Goal: Task Accomplishment & Management: Use online tool/utility

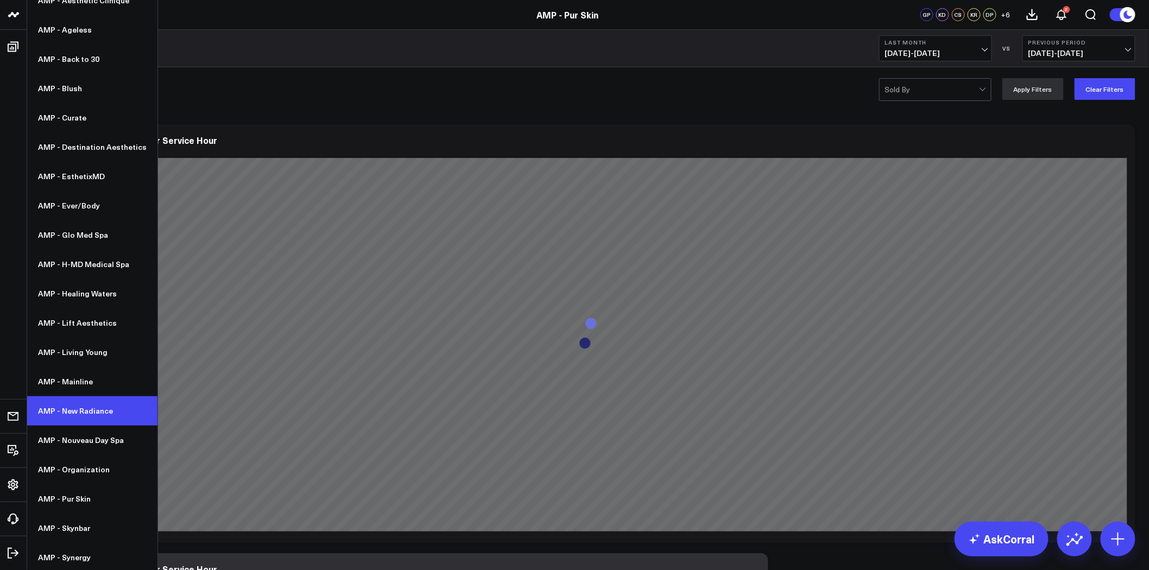
scroll to position [100, 0]
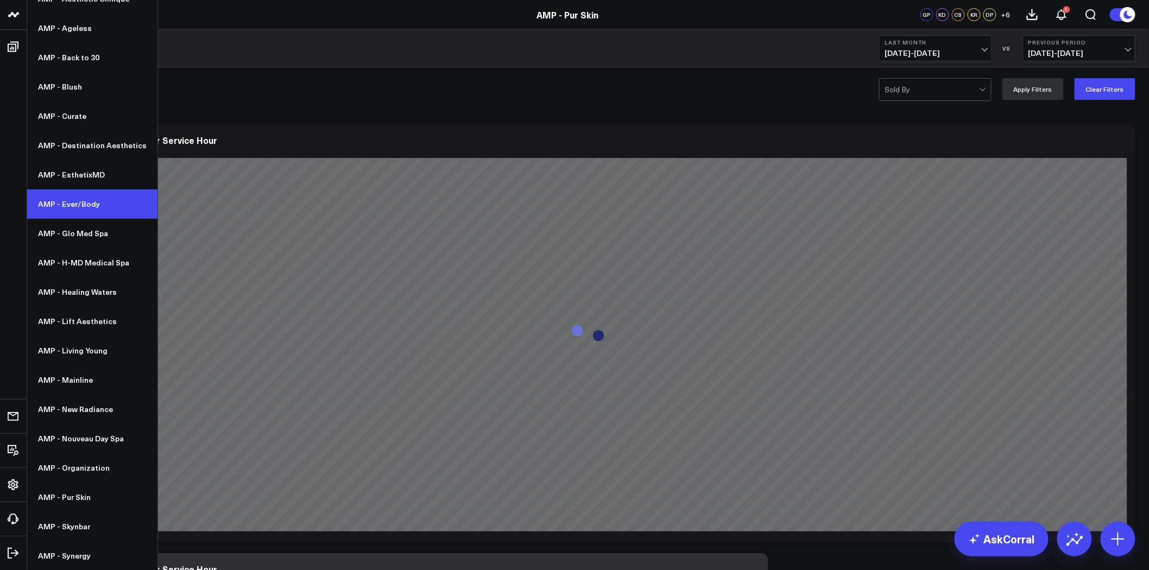
click at [100, 207] on link "AMP - Ever/Body" at bounding box center [92, 204] width 130 height 29
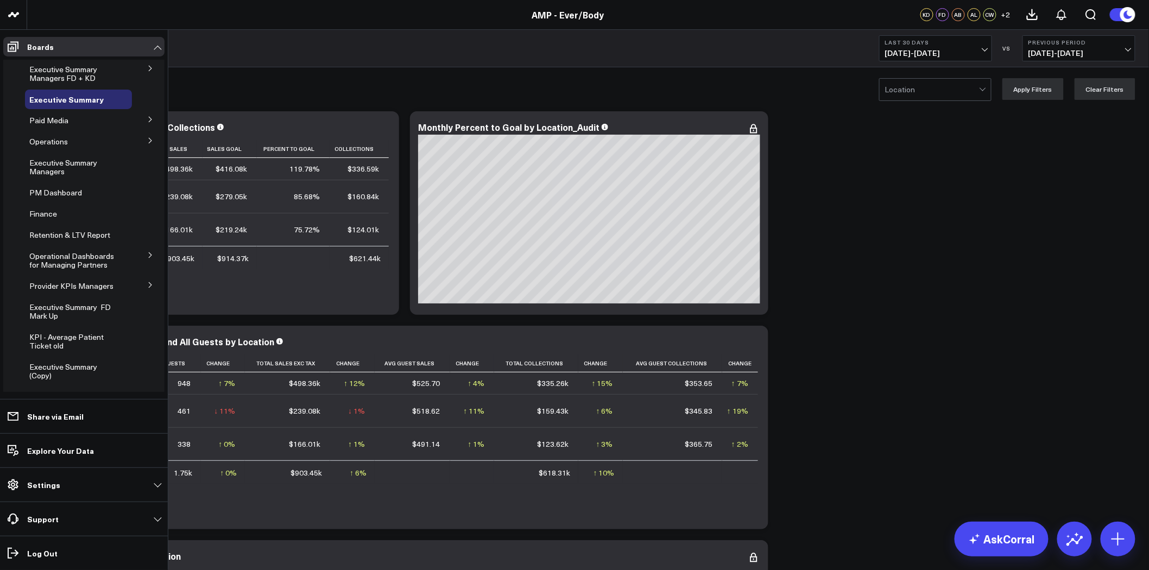
click at [88, 83] on span "Executive Summary Managers FD + KD" at bounding box center [63, 73] width 68 height 19
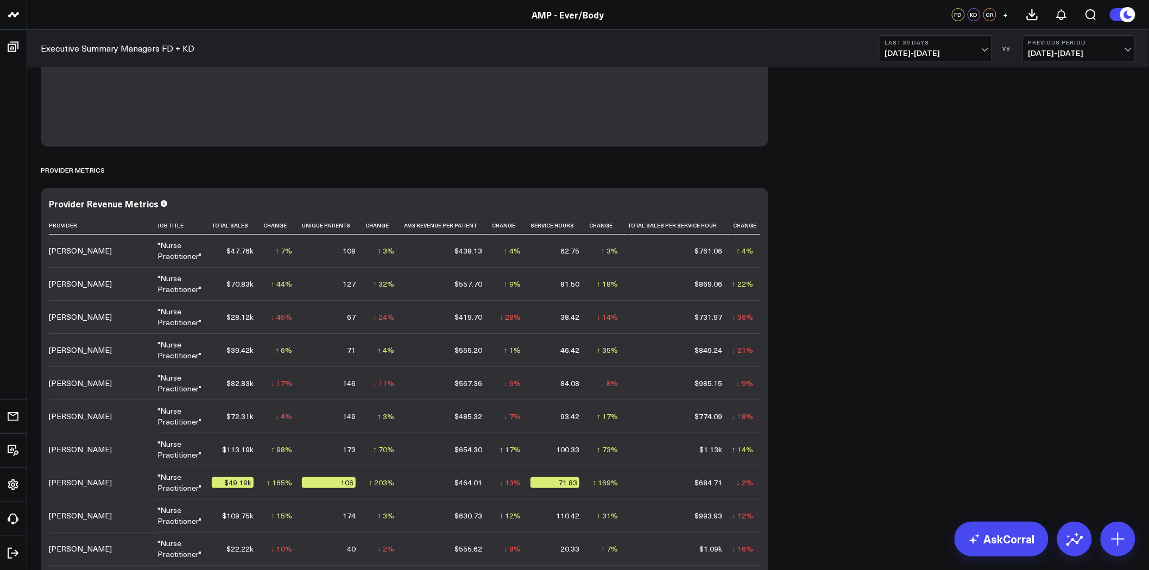
scroll to position [1568, 0]
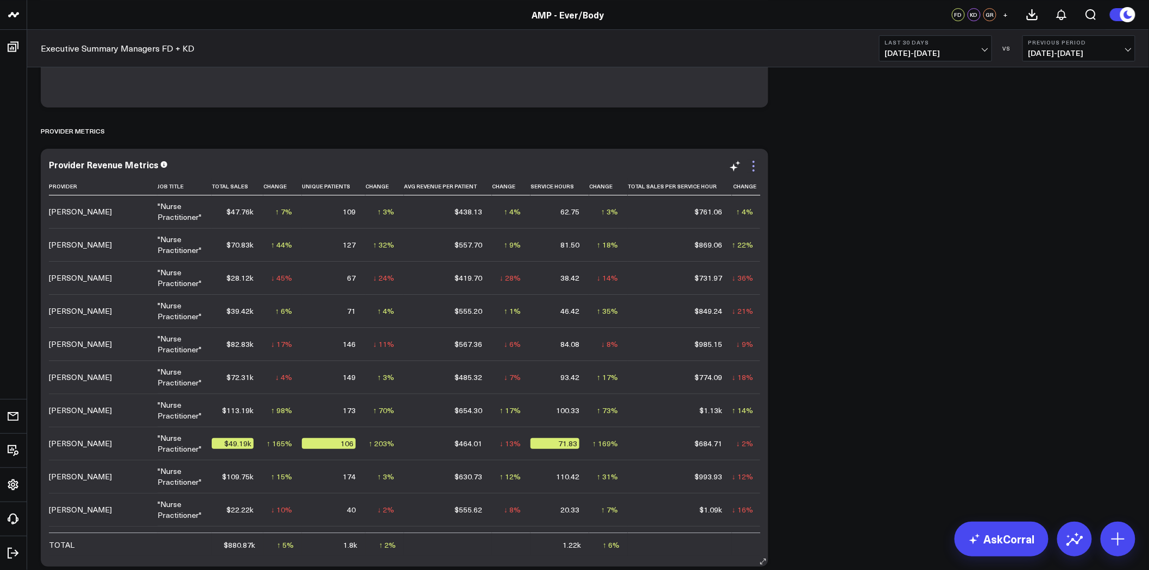
click at [753, 165] on icon at bounding box center [753, 166] width 13 height 13
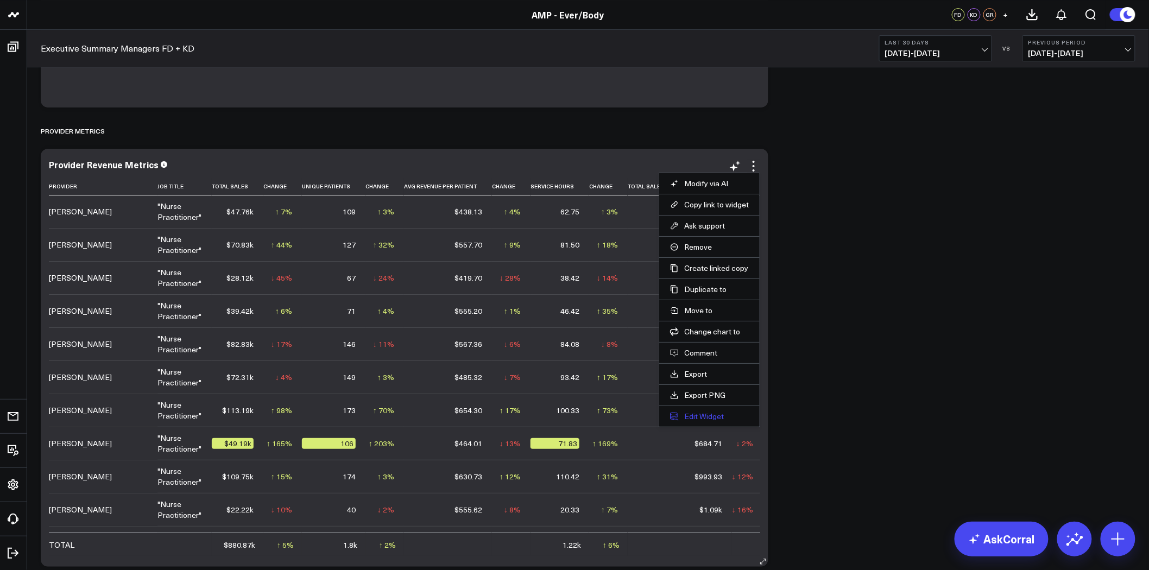
click at [709, 412] on button "Edit Widget" at bounding box center [709, 417] width 79 height 10
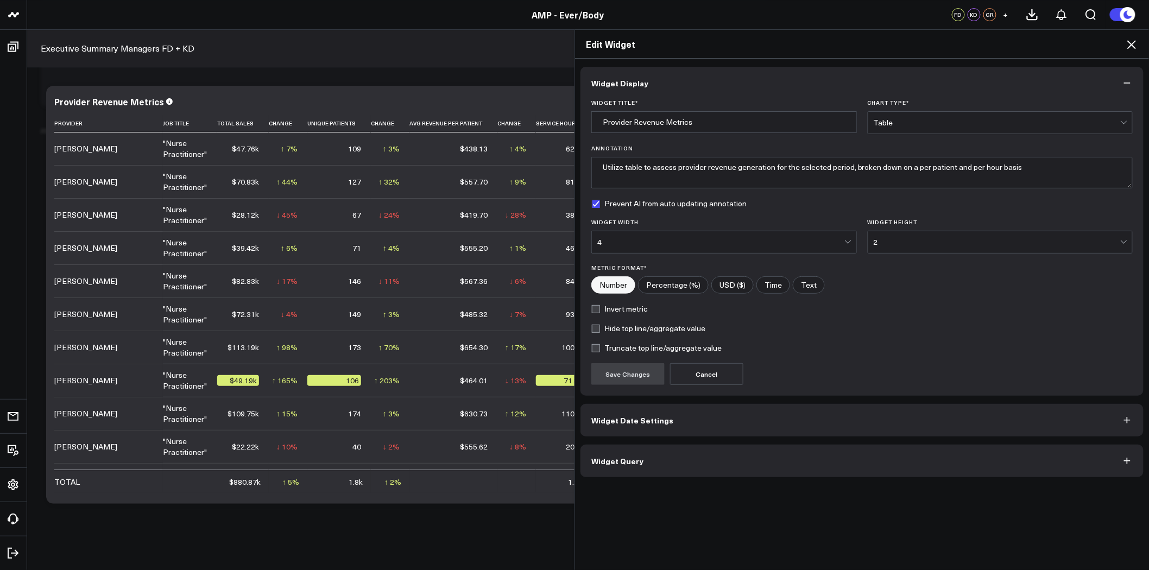
click at [697, 460] on button "Widget Query" at bounding box center [862, 461] width 563 height 33
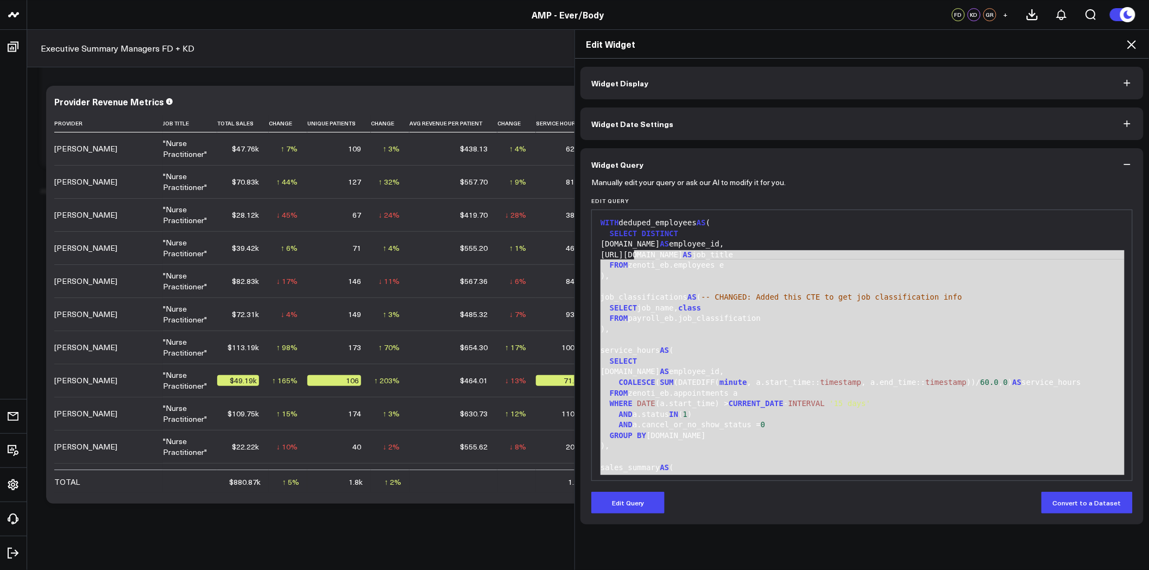
drag, startPoint x: 829, startPoint y: 459, endPoint x: 632, endPoint y: 257, distance: 283.0
click at [632, 257] on div "WITH deduped_employees AS ( SELECT DISTINCT [DOMAIN_NAME] AS employee_id, [URL]…" at bounding box center [861, 526] width 529 height 621
click at [734, 328] on div ")," at bounding box center [861, 329] width 529 height 11
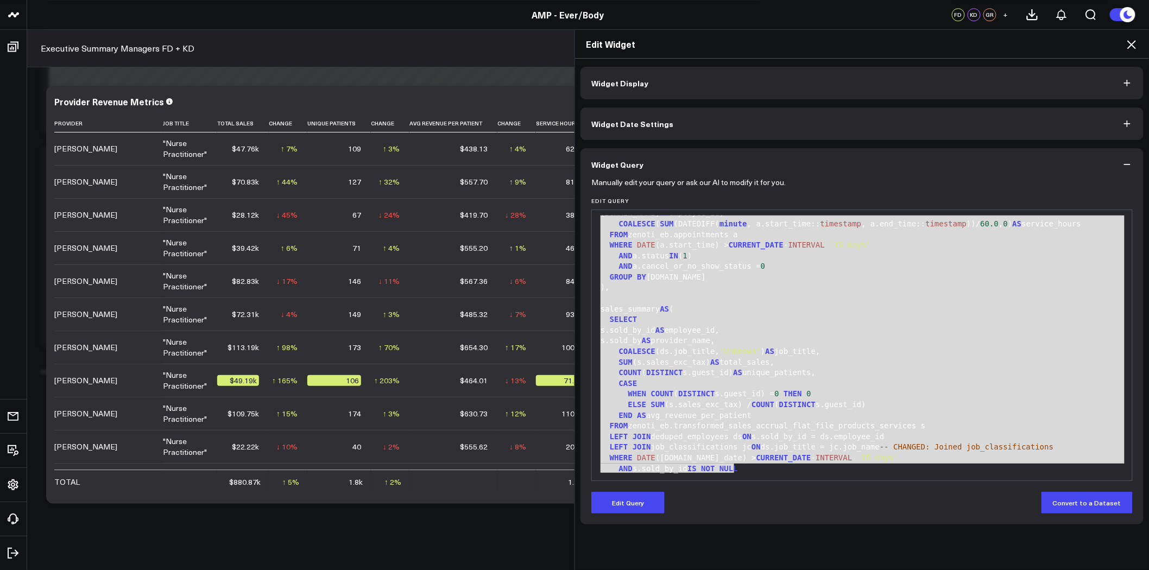
scroll to position [175, 0]
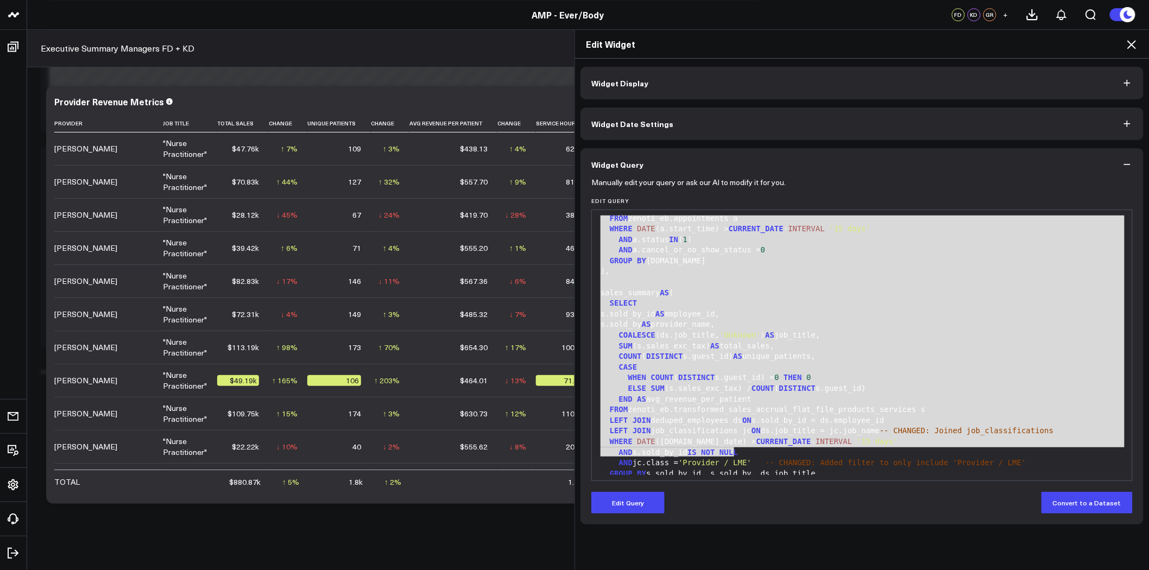
drag, startPoint x: 598, startPoint y: 229, endPoint x: 863, endPoint y: 452, distance: 346.1
click at [863, 452] on div "WITH deduped_employees AS ( SELECT DISTINCT [DOMAIN_NAME] AS employee_id, [URL]…" at bounding box center [861, 351] width 529 height 621
click at [785, 373] on span "THEN" at bounding box center [793, 377] width 18 height 9
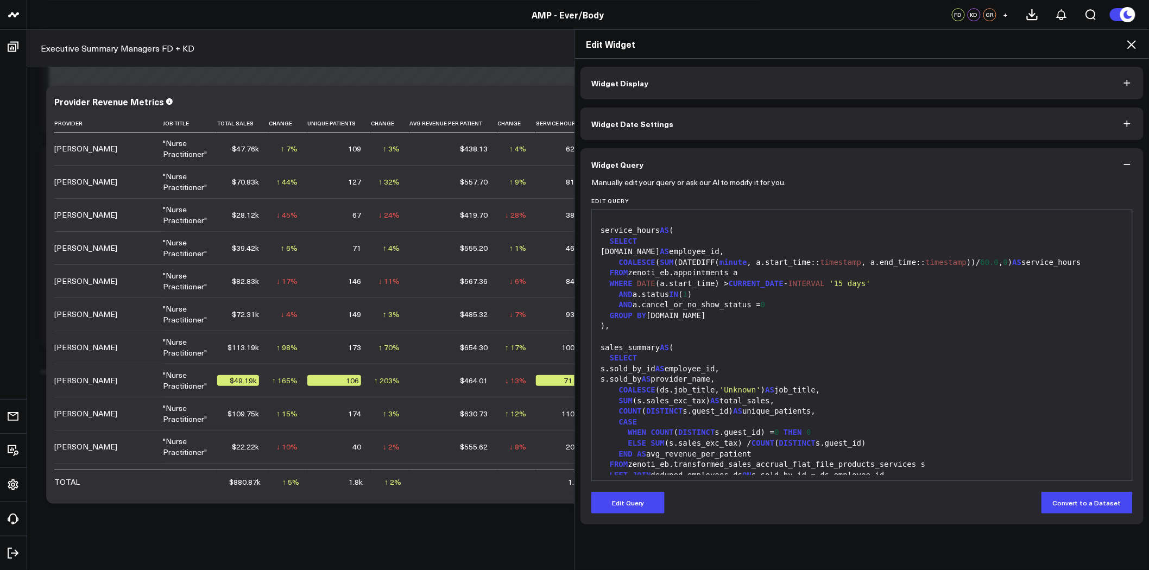
scroll to position [0, 0]
